Goal: Find specific page/section: Find specific page/section

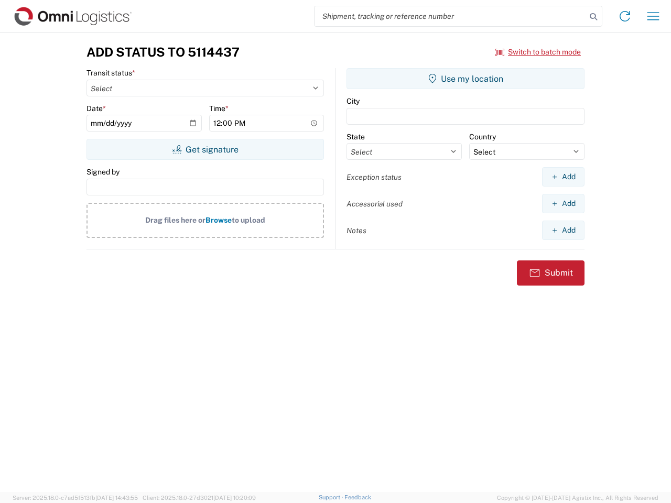
click at [450, 16] on input "search" at bounding box center [451, 16] width 272 height 20
click at [593, 17] on icon at bounding box center [593, 16] width 15 height 15
click at [625, 16] on icon at bounding box center [625, 16] width 17 height 17
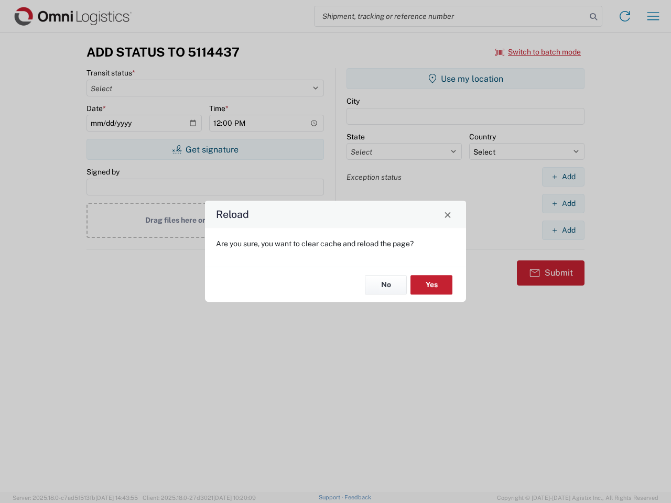
click at [653, 16] on div "Reload Are you sure, you want to clear cache and reload the page? No Yes" at bounding box center [335, 251] width 671 height 503
click at [538, 52] on div "Reload Are you sure, you want to clear cache and reload the page? No Yes" at bounding box center [335, 251] width 671 height 503
click at [205, 149] on div "Reload Are you sure, you want to clear cache and reload the page? No Yes" at bounding box center [335, 251] width 671 height 503
click at [466, 79] on div "Reload Are you sure, you want to clear cache and reload the page? No Yes" at bounding box center [335, 251] width 671 height 503
click at [563, 177] on div "Reload Are you sure, you want to clear cache and reload the page? No Yes" at bounding box center [335, 251] width 671 height 503
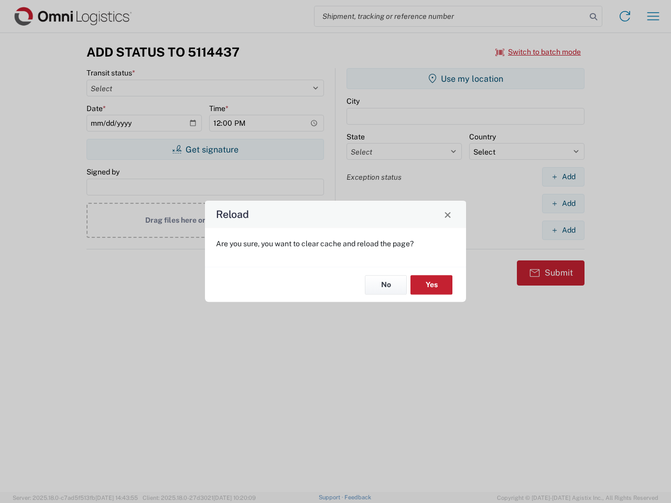
click at [563, 203] on div "Reload Are you sure, you want to clear cache and reload the page? No Yes" at bounding box center [335, 251] width 671 height 503
click at [563, 230] on div "Reload Are you sure, you want to clear cache and reload the page? No Yes" at bounding box center [335, 251] width 671 height 503
